Goal: Task Accomplishment & Management: Complete application form

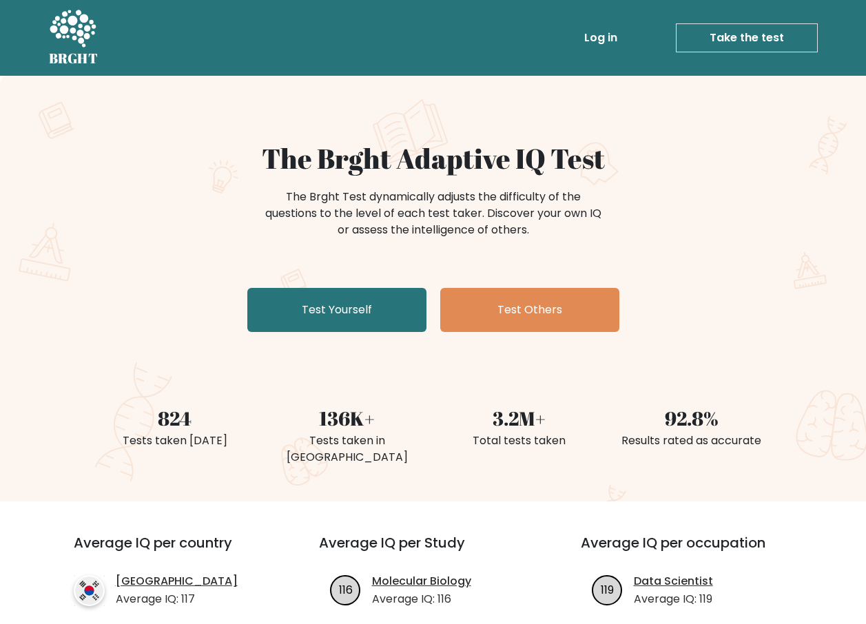
click at [338, 304] on link "Test Yourself" at bounding box center [336, 310] width 179 height 44
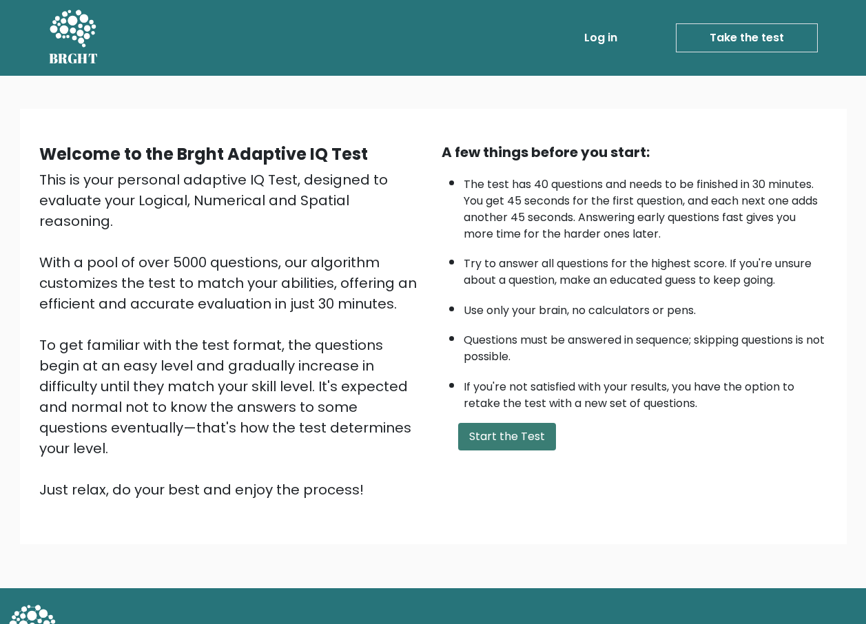
click at [514, 438] on button "Start the Test" at bounding box center [507, 437] width 98 height 28
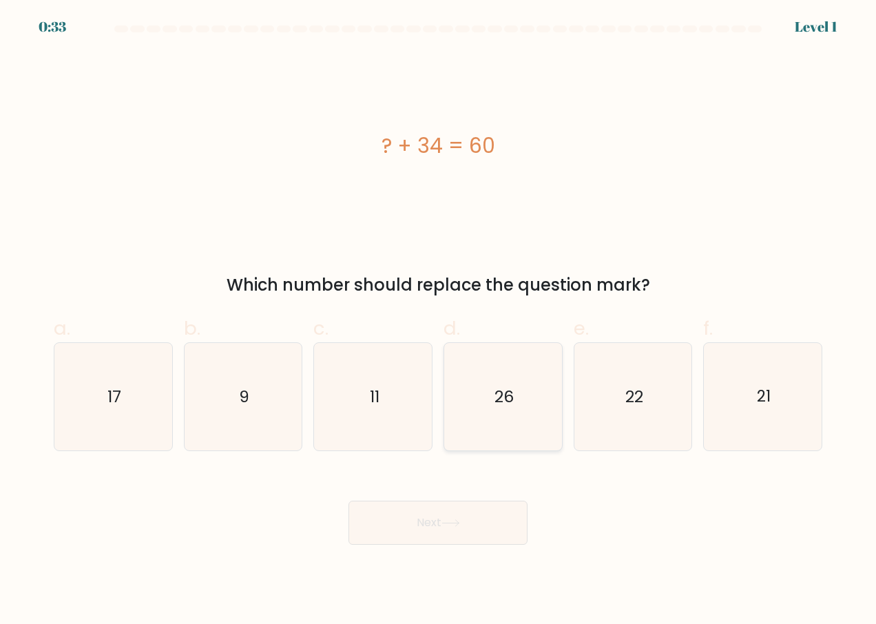
click at [508, 405] on text "26" at bounding box center [504, 397] width 19 height 22
click at [439, 321] on input "d. 26" at bounding box center [438, 316] width 1 height 9
radio input "true"
click at [483, 526] on button "Next" at bounding box center [438, 523] width 179 height 44
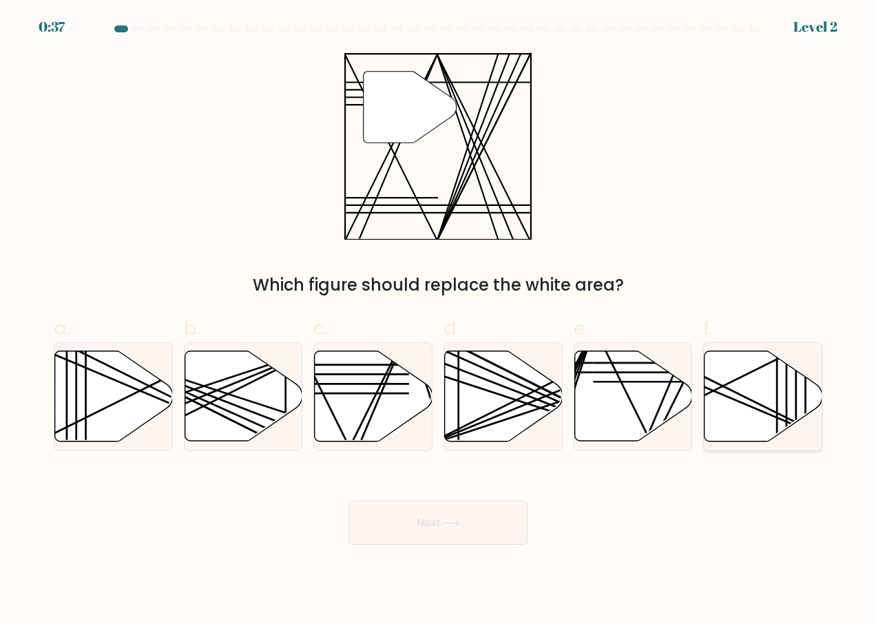
drag, startPoint x: 760, startPoint y: 409, endPoint x: 731, endPoint y: 382, distance: 40.0
click at [731, 382] on icon at bounding box center [763, 397] width 118 height 92
click at [439, 321] on input "f." at bounding box center [438, 316] width 1 height 9
radio input "true"
click at [732, 383] on line at bounding box center [723, 386] width 232 height 115
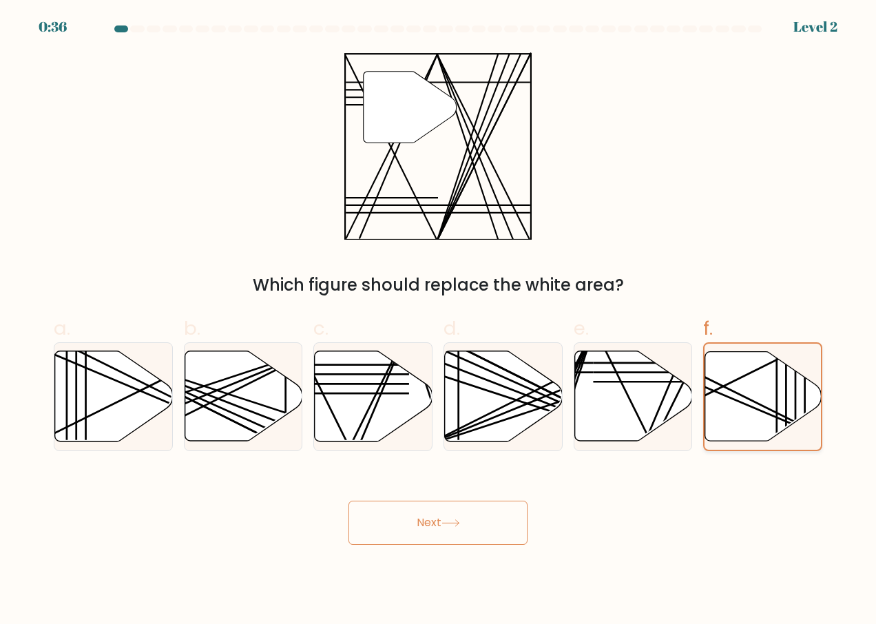
click at [439, 321] on input "f." at bounding box center [438, 316] width 1 height 9
click at [464, 415] on icon at bounding box center [504, 396] width 118 height 90
click at [439, 321] on input "d." at bounding box center [438, 316] width 1 height 9
radio input "true"
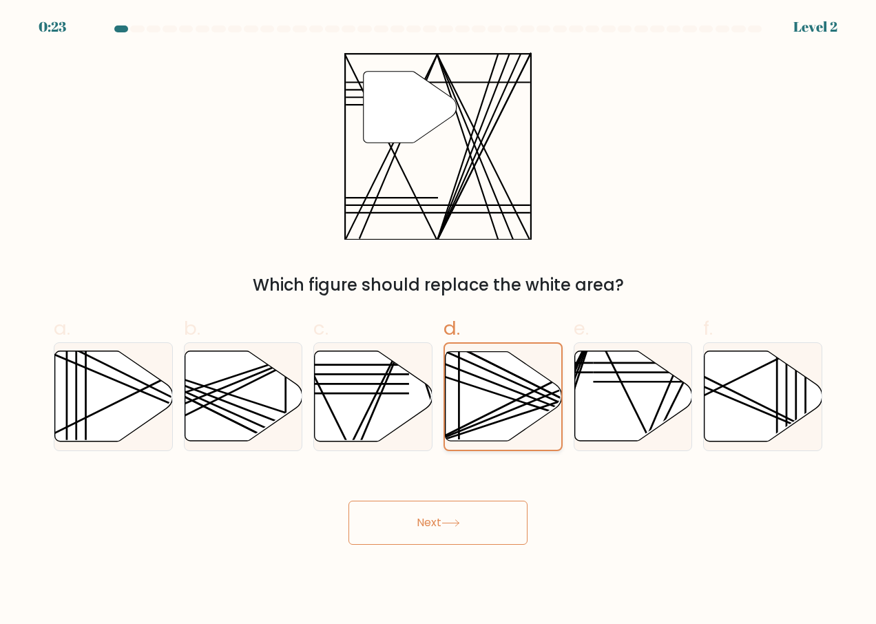
click at [461, 423] on icon at bounding box center [504, 396] width 116 height 89
click at [439, 321] on input "d." at bounding box center [438, 316] width 1 height 9
click at [636, 390] on icon at bounding box center [634, 396] width 118 height 90
click at [439, 321] on input "e." at bounding box center [438, 316] width 1 height 9
radio input "true"
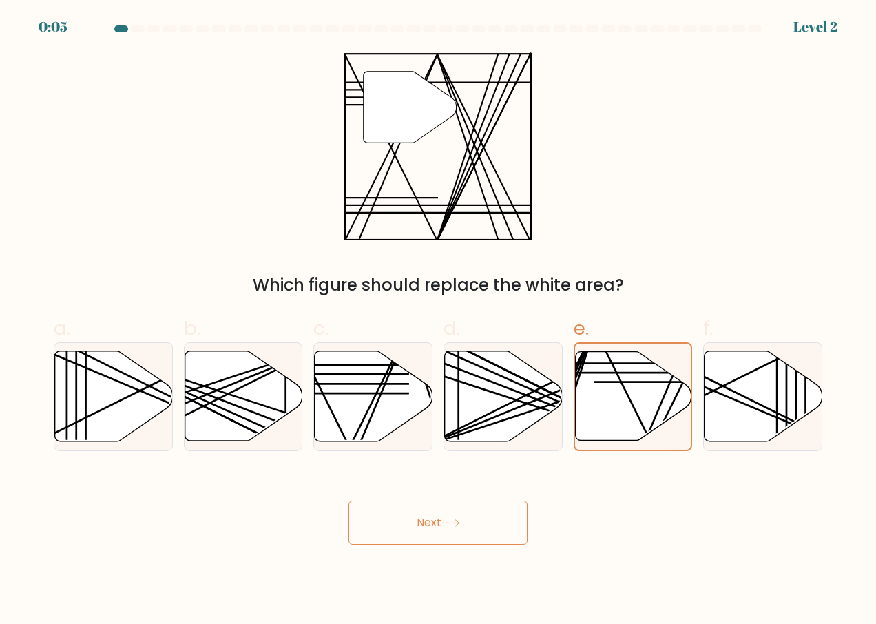
click at [479, 515] on button "Next" at bounding box center [438, 523] width 179 height 44
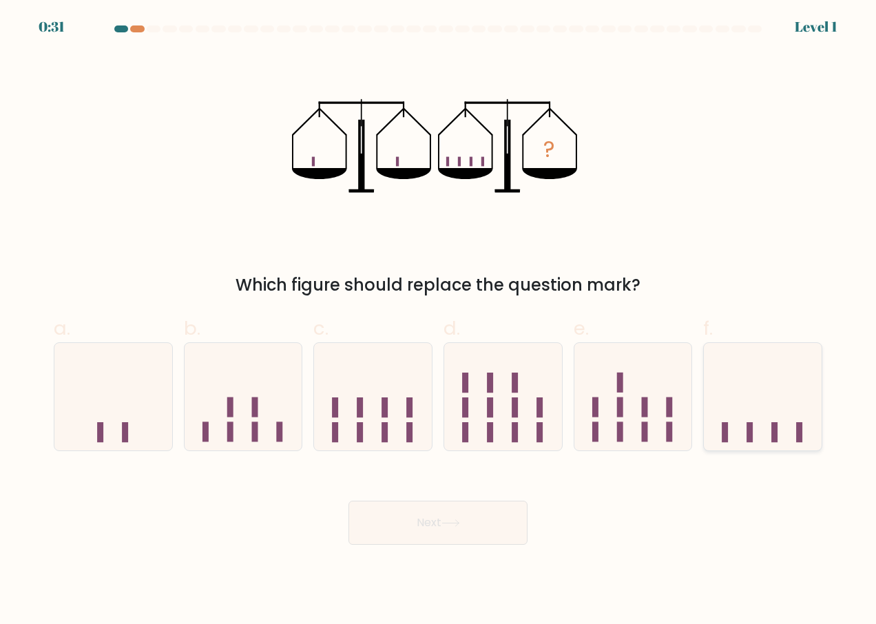
click at [785, 417] on icon at bounding box center [763, 396] width 118 height 97
click at [439, 321] on input "f." at bounding box center [438, 316] width 1 height 9
radio input "true"
click at [519, 526] on button "Next" at bounding box center [438, 523] width 179 height 44
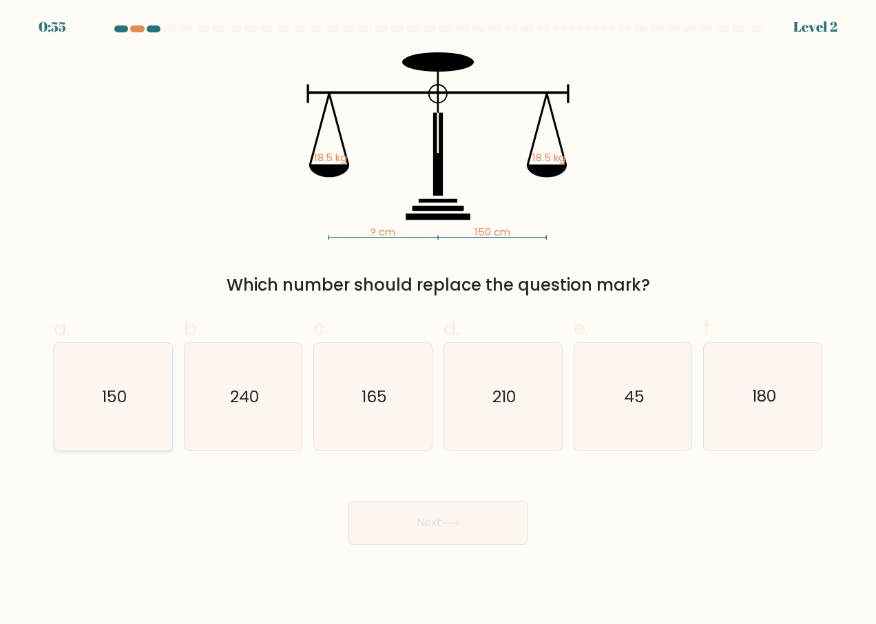
click at [135, 411] on icon "150" at bounding box center [112, 396] width 107 height 107
click at [438, 321] on input "a. 150" at bounding box center [438, 316] width 1 height 9
radio input "true"
click at [472, 534] on button "Next" at bounding box center [438, 523] width 179 height 44
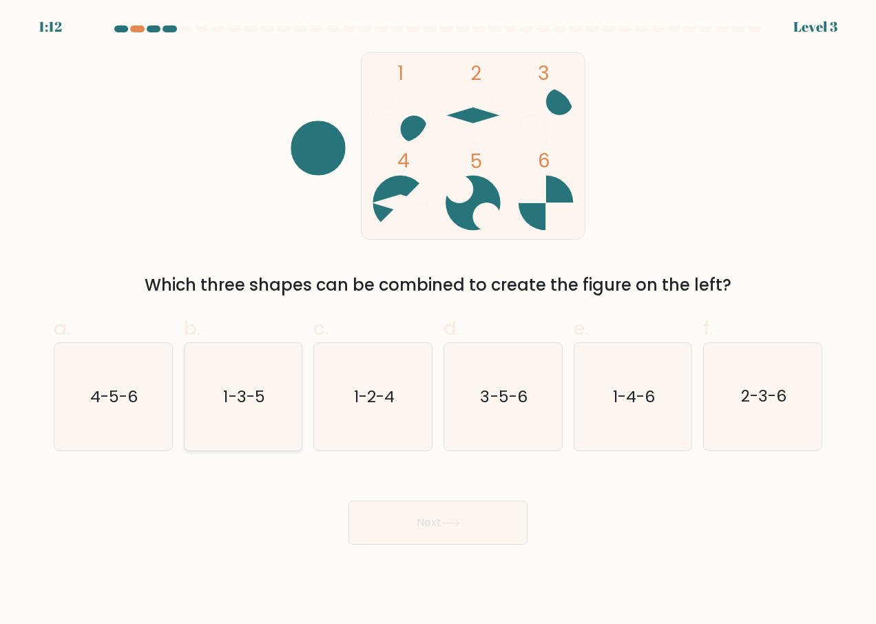
click at [250, 406] on text "1-3-5" at bounding box center [244, 397] width 41 height 22
click at [438, 321] on input "b. 1-3-5" at bounding box center [438, 316] width 1 height 9
radio input "true"
click at [425, 510] on button "Next" at bounding box center [438, 523] width 179 height 44
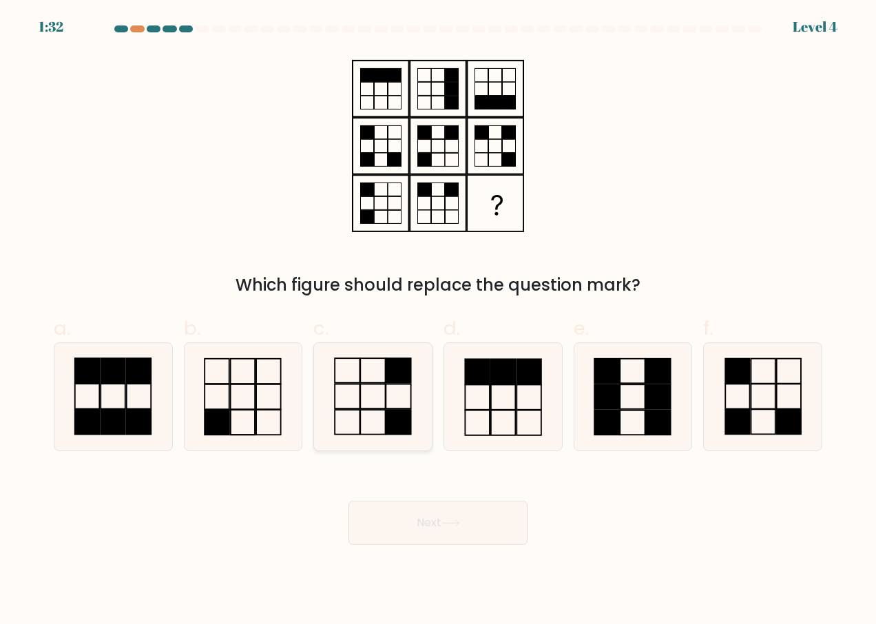
click at [365, 404] on icon at bounding box center [373, 396] width 107 height 107
click at [438, 321] on input "c." at bounding box center [438, 316] width 1 height 9
radio input "true"
drag, startPoint x: 473, startPoint y: 536, endPoint x: 459, endPoint y: 539, distance: 14.2
click at [459, 539] on button "Next" at bounding box center [438, 523] width 179 height 44
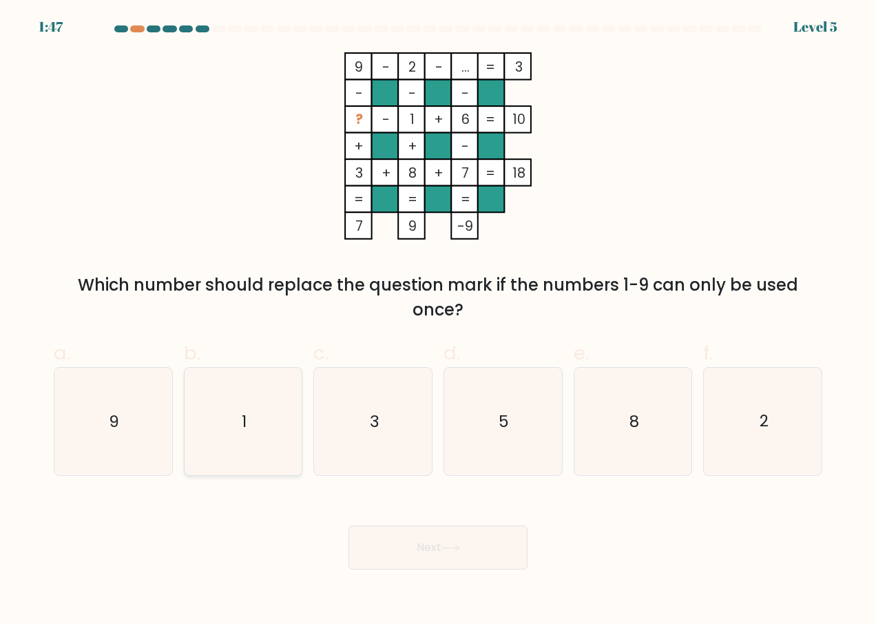
click at [251, 435] on icon "1" at bounding box center [242, 421] width 107 height 107
click at [438, 321] on input "b. 1" at bounding box center [438, 316] width 1 height 9
radio input "true"
click at [251, 435] on icon "1" at bounding box center [243, 422] width 106 height 106
click at [438, 321] on input "b. 1" at bounding box center [438, 316] width 1 height 9
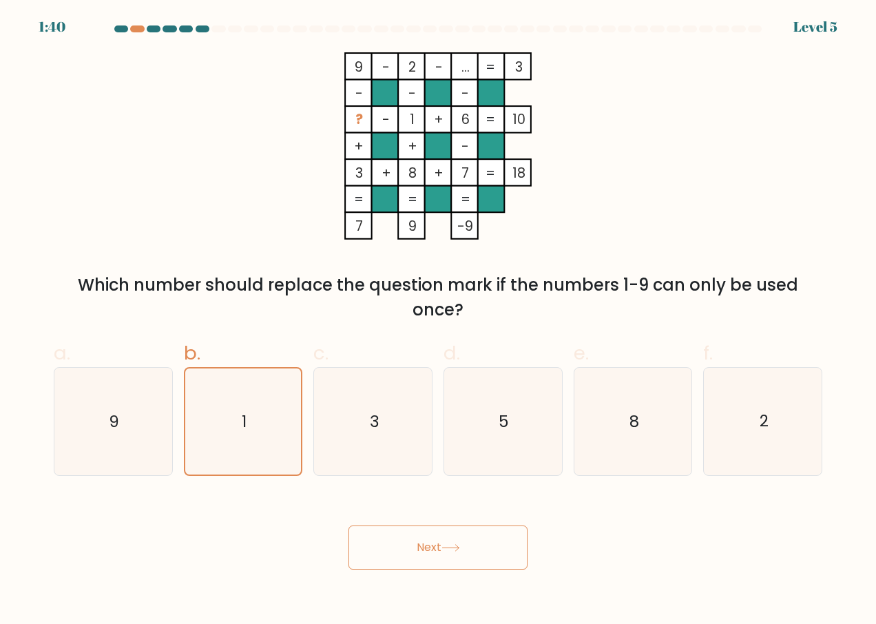
click at [454, 547] on icon at bounding box center [451, 548] width 19 height 8
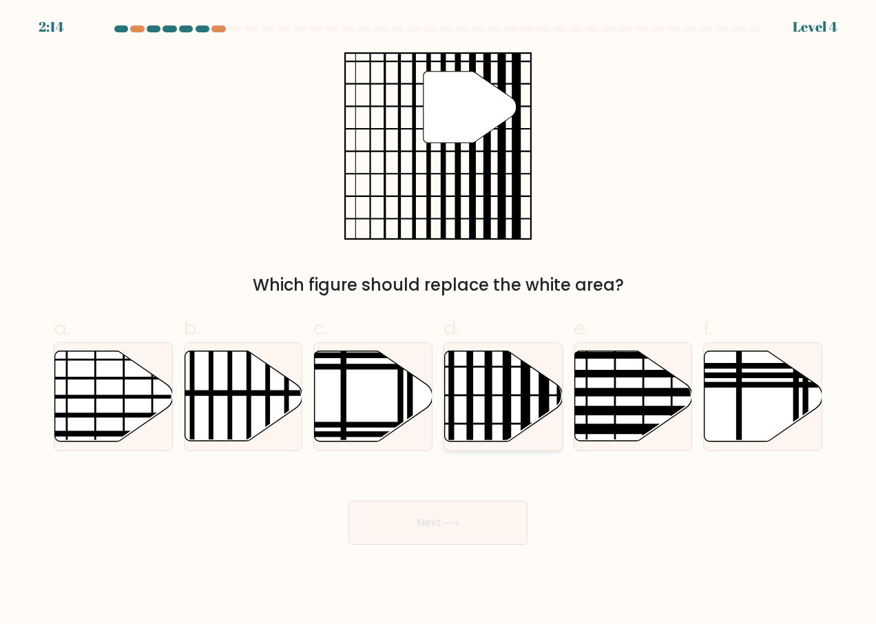
click at [526, 379] on line at bounding box center [526, 445] width 0 height 237
click at [439, 321] on input "d." at bounding box center [438, 316] width 1 height 9
radio input "true"
click at [445, 530] on button "Next" at bounding box center [438, 523] width 179 height 44
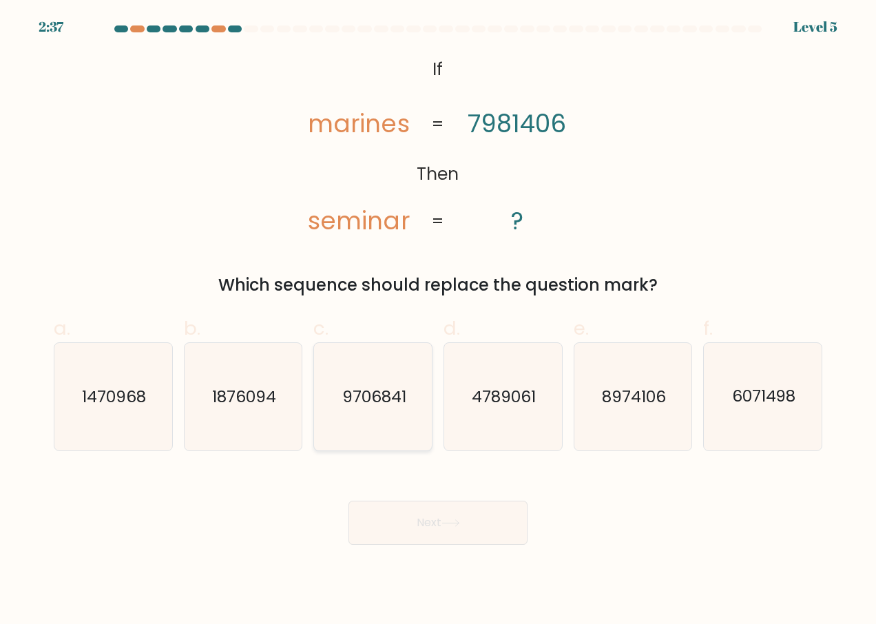
click at [349, 411] on icon "9706841" at bounding box center [373, 396] width 107 height 107
click at [438, 321] on input "c. 9706841" at bounding box center [438, 316] width 1 height 9
radio input "true"
click at [404, 416] on icon "9706841" at bounding box center [373, 397] width 106 height 106
click at [438, 321] on input "c. 9706841" at bounding box center [438, 316] width 1 height 9
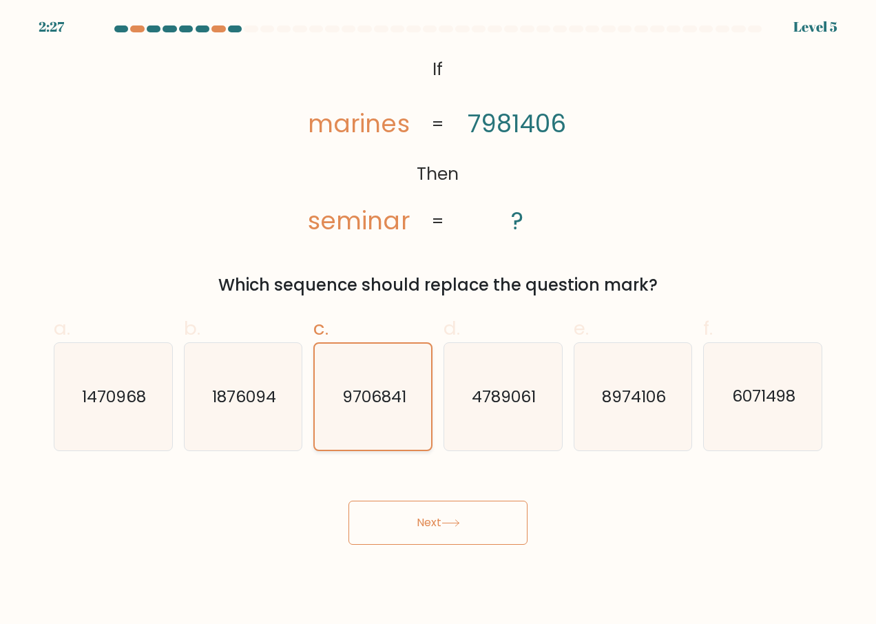
click at [404, 378] on icon "9706841" at bounding box center [373, 397] width 106 height 106
click at [438, 321] on input "c. 9706841" at bounding box center [438, 316] width 1 height 9
click at [655, 400] on text "8974106" at bounding box center [634, 397] width 64 height 22
click at [439, 321] on input "e. 8974106" at bounding box center [438, 316] width 1 height 9
radio input "true"
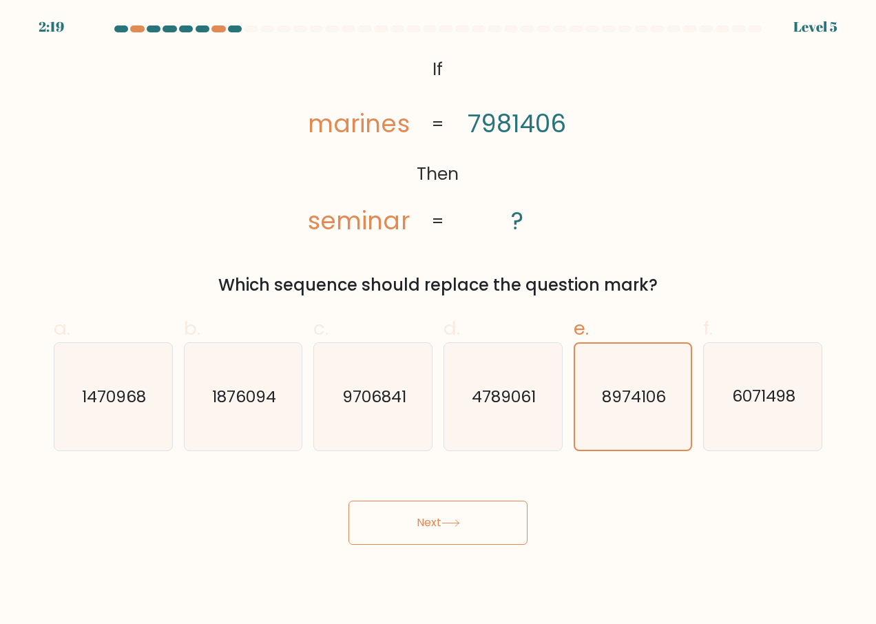
click at [387, 523] on button "Next" at bounding box center [438, 523] width 179 height 44
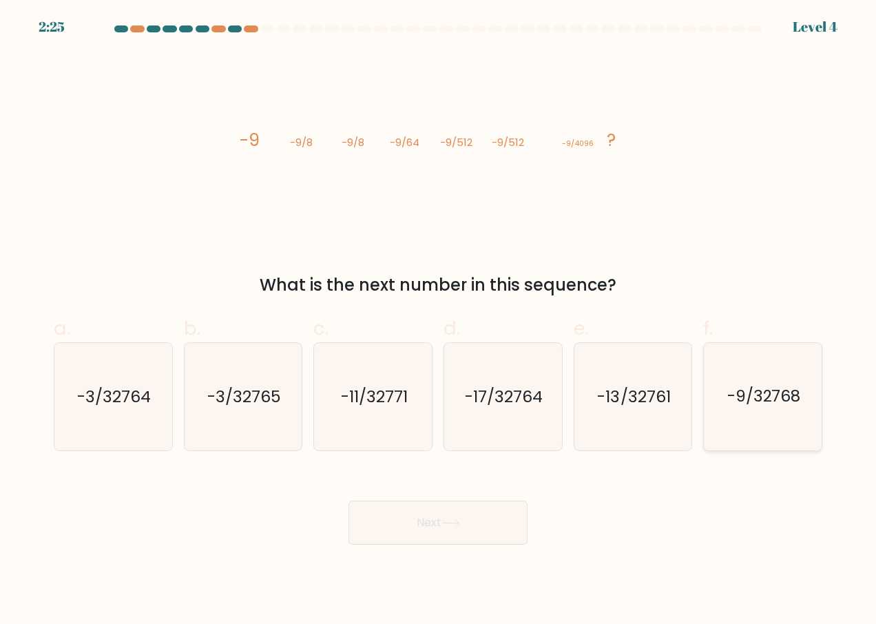
click at [797, 384] on icon "-9/32768" at bounding box center [763, 396] width 107 height 107
click at [439, 321] on input "f. -9/32768" at bounding box center [438, 316] width 1 height 9
radio input "true"
click at [442, 521] on button "Next" at bounding box center [438, 523] width 179 height 44
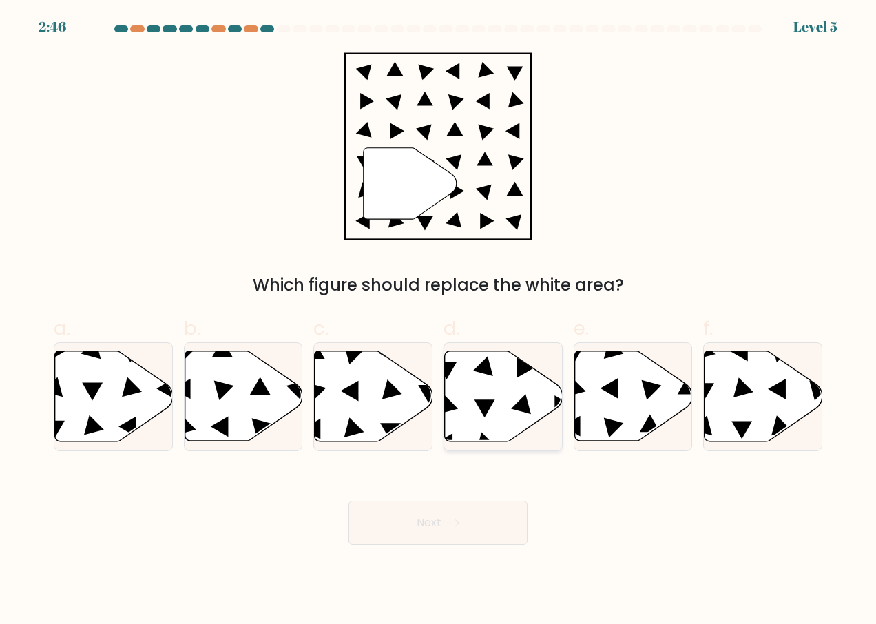
click at [464, 391] on icon at bounding box center [504, 396] width 118 height 90
click at [439, 321] on input "d." at bounding box center [438, 316] width 1 height 9
radio input "true"
click at [441, 526] on button "Next" at bounding box center [438, 523] width 179 height 44
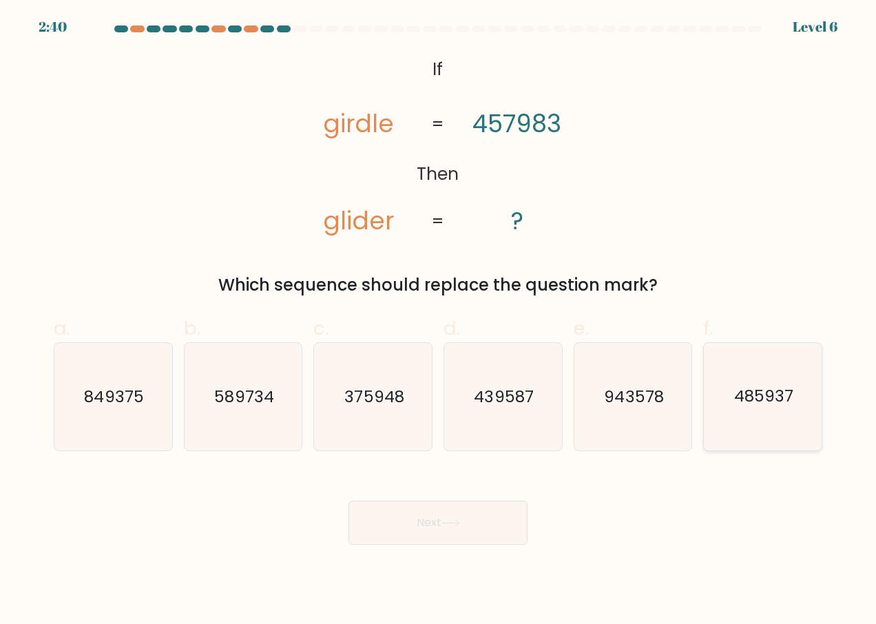
click at [755, 382] on icon "485937" at bounding box center [763, 396] width 107 height 107
click at [439, 321] on input "f. 485937" at bounding box center [438, 316] width 1 height 9
radio input "true"
click at [478, 512] on button "Next" at bounding box center [438, 523] width 179 height 44
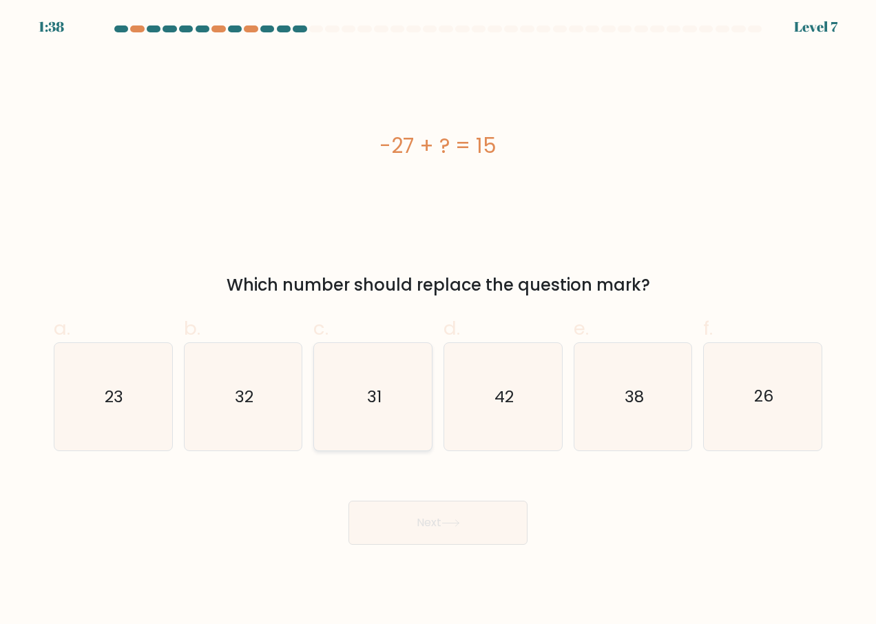
click at [364, 406] on icon "31" at bounding box center [373, 396] width 107 height 107
click at [438, 321] on input "c. 31" at bounding box center [438, 316] width 1 height 9
radio input "true"
click at [369, 406] on icon "31" at bounding box center [373, 397] width 106 height 106
click at [438, 321] on input "c. 31" at bounding box center [438, 316] width 1 height 9
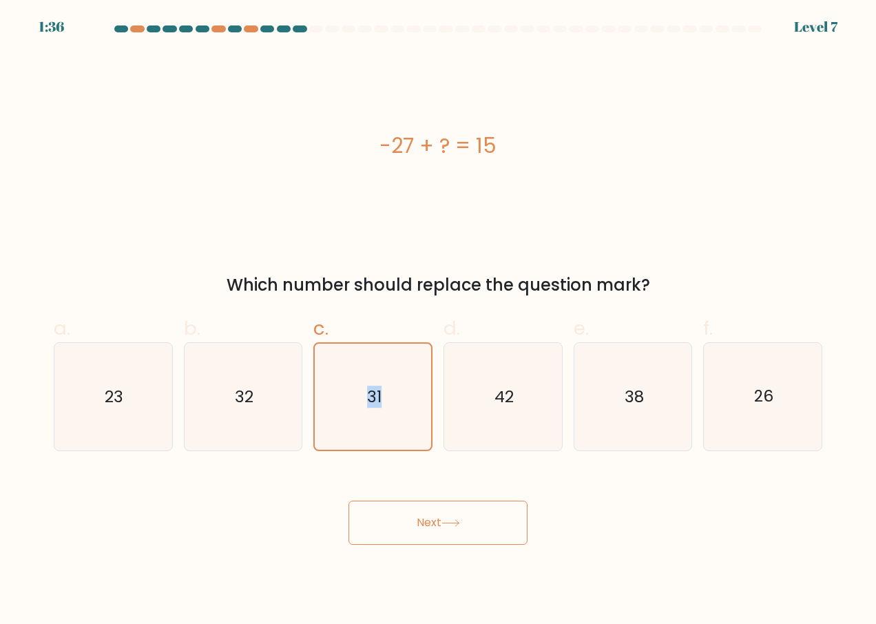
click at [477, 525] on button "Next" at bounding box center [438, 523] width 179 height 44
click at [482, 513] on button "Next" at bounding box center [438, 523] width 179 height 44
drag, startPoint x: 479, startPoint y: 507, endPoint x: 491, endPoint y: 515, distance: 14.3
click at [491, 515] on button "Next" at bounding box center [438, 523] width 179 height 44
